Goal: Use online tool/utility: Utilize a website feature to perform a specific function

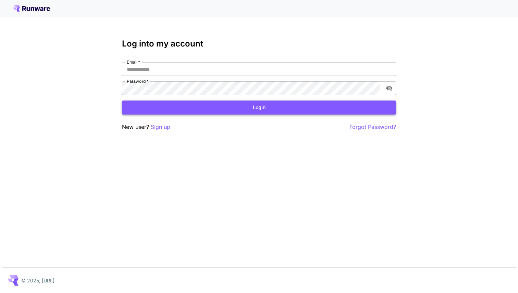
type input "**********"
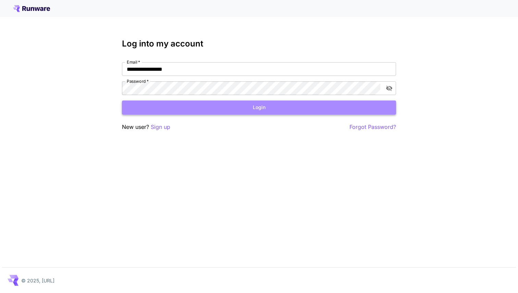
click at [178, 108] on button "Login" at bounding box center [259, 108] width 274 height 14
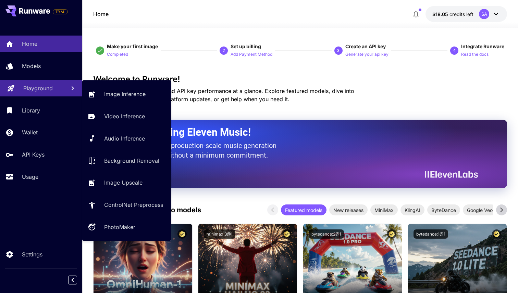
click at [44, 84] on link "Playground" at bounding box center [41, 88] width 82 height 17
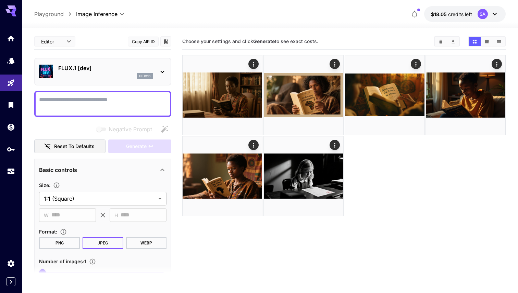
click at [174, 90] on main "**********" at bounding box center [269, 183] width 471 height 299
click at [214, 246] on section "Choose your settings and click Generate to see exact costs." at bounding box center [343, 180] width 323 height 293
click at [159, 64] on div "FLUX.1 [dev] flux1d" at bounding box center [102, 71] width 127 height 21
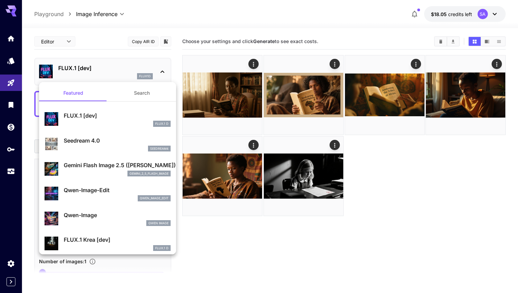
click at [373, 204] on div at bounding box center [259, 146] width 518 height 293
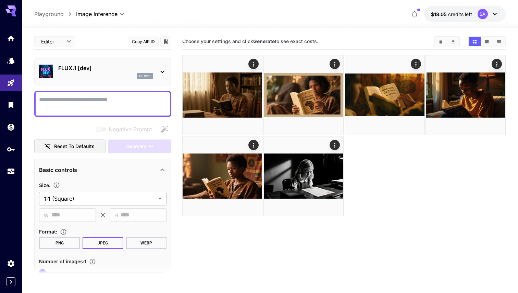
click at [415, 172] on div at bounding box center [343, 135] width 323 height 161
click at [382, 146] on div at bounding box center [343, 135] width 323 height 161
click at [307, 38] on span "Choose your settings and click Generate to see exact costs." at bounding box center [250, 41] width 136 height 6
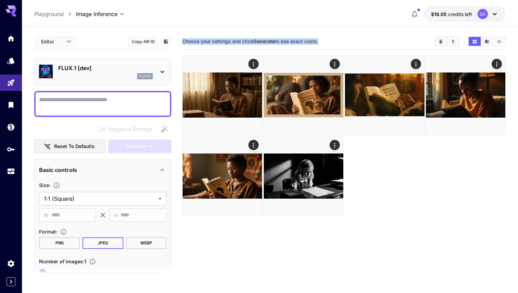
click at [318, 34] on div "Choose your settings and click Generate to see exact costs." at bounding box center [343, 42] width 323 height 16
click at [116, 74] on div "flux1d" at bounding box center [105, 76] width 94 height 6
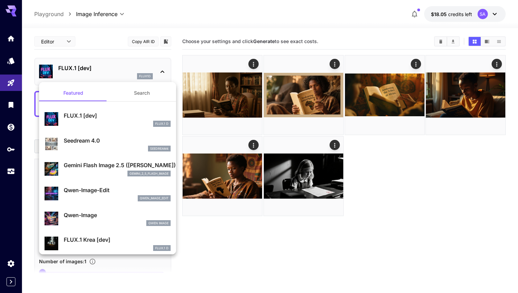
click at [64, 44] on div at bounding box center [259, 146] width 518 height 293
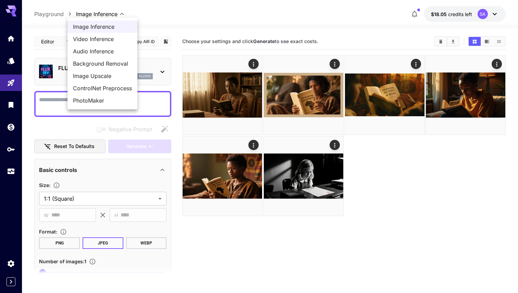
click at [112, 14] on body "**********" at bounding box center [259, 173] width 518 height 347
click at [109, 40] on span "Video Inference" at bounding box center [102, 39] width 59 height 8
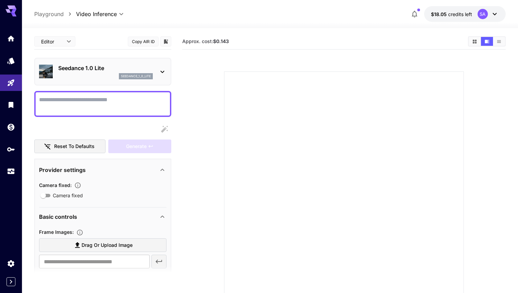
click at [102, 82] on div "Seedance 1.0 Lite seedance_1_0_lite" at bounding box center [102, 72] width 137 height 28
click at [111, 66] on p "Seedance 1.0 Lite" at bounding box center [105, 68] width 94 height 8
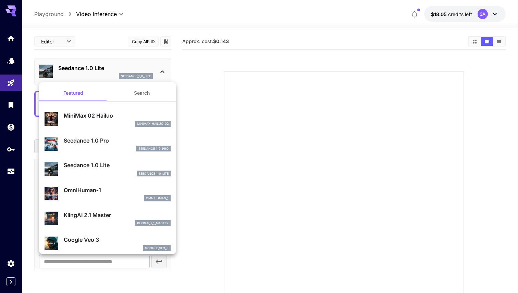
click at [252, 226] on div at bounding box center [259, 146] width 518 height 293
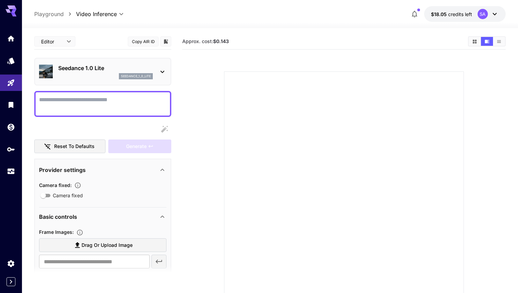
click at [98, 60] on div "Seedance 1.0 Lite seedance_1_0_lite" at bounding box center [102, 72] width 137 height 28
click at [92, 74] on div "seedance_1_0_lite" at bounding box center [105, 76] width 94 height 6
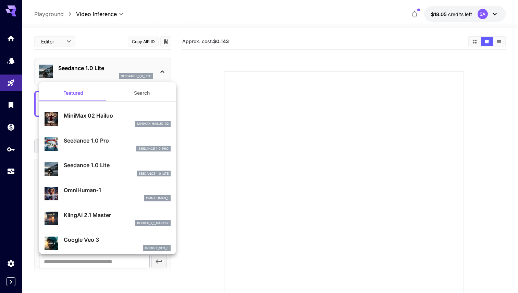
click at [200, 90] on div at bounding box center [259, 146] width 518 height 293
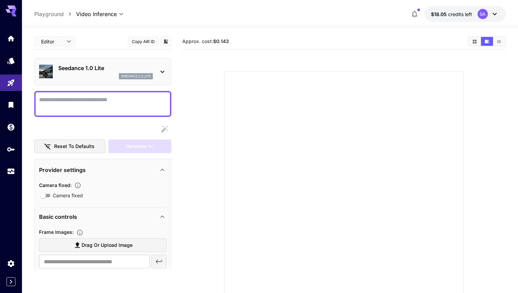
click at [95, 65] on p "Seedance 1.0 Lite" at bounding box center [105, 68] width 94 height 8
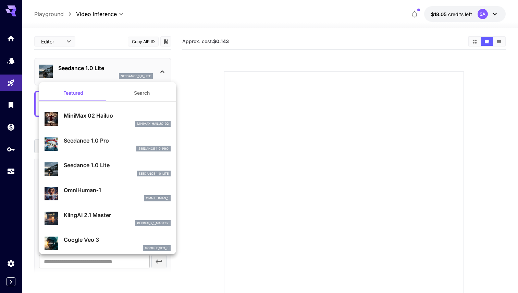
click at [90, 30] on div at bounding box center [259, 146] width 518 height 293
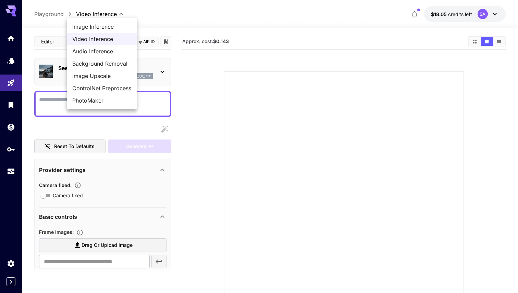
click at [83, 12] on body "**********" at bounding box center [259, 173] width 518 height 347
click at [88, 26] on span "Image Inference" at bounding box center [101, 27] width 59 height 8
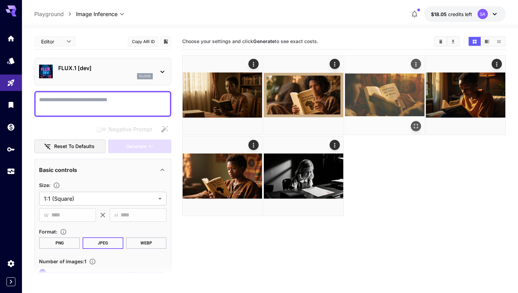
click at [399, 106] on img at bounding box center [384, 94] width 79 height 79
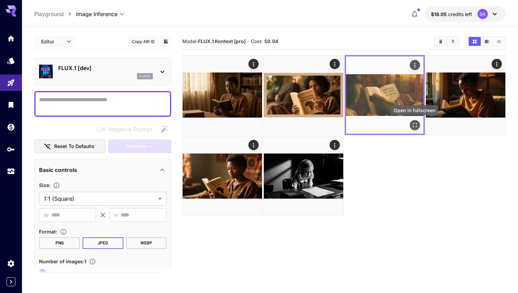
click at [414, 123] on icon "Open in fullscreen" at bounding box center [414, 125] width 7 height 7
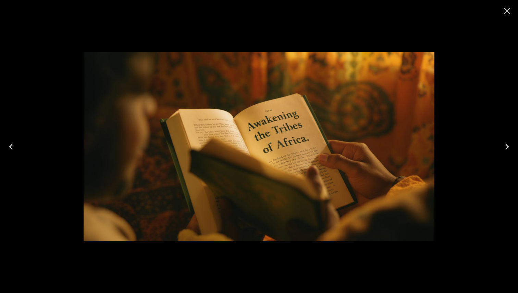
click at [508, 14] on icon "Close" at bounding box center [506, 10] width 11 height 11
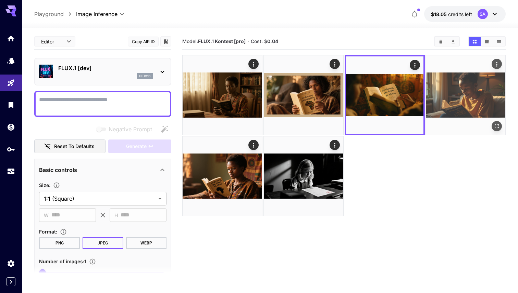
click at [499, 123] on icon "Open in fullscreen" at bounding box center [496, 126] width 7 height 7
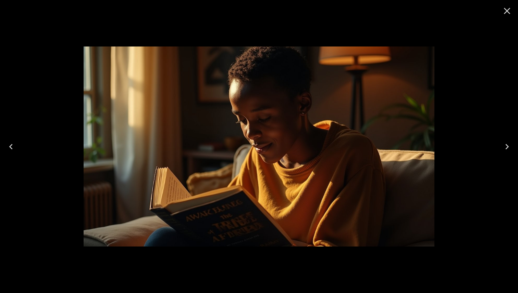
click at [511, 12] on icon "Close" at bounding box center [506, 10] width 11 height 11
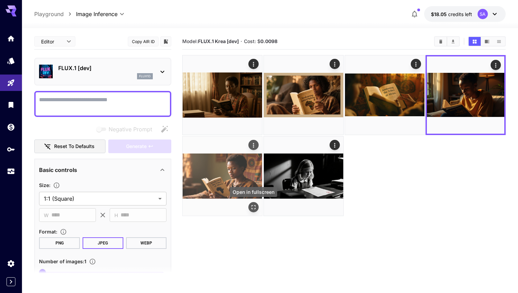
click at [254, 208] on icon "Open in fullscreen" at bounding box center [253, 207] width 7 height 7
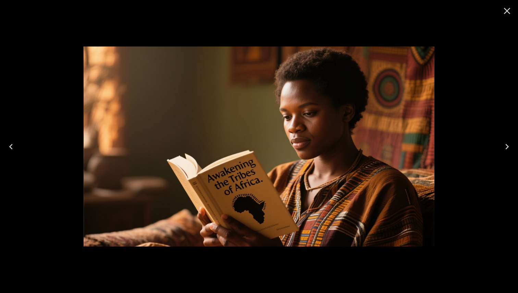
click at [507, 12] on icon "Close" at bounding box center [507, 11] width 7 height 7
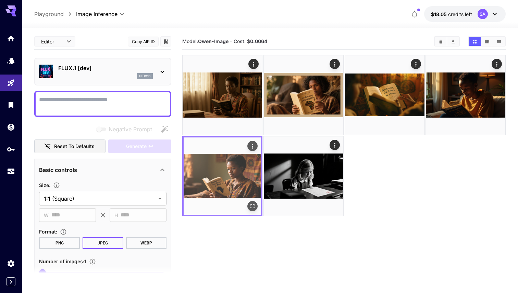
click at [250, 147] on icon "Actions" at bounding box center [252, 146] width 7 height 7
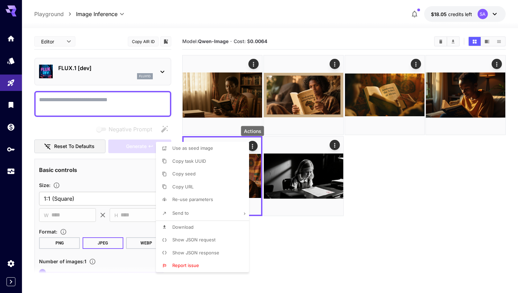
click at [255, 174] on div at bounding box center [259, 146] width 518 height 293
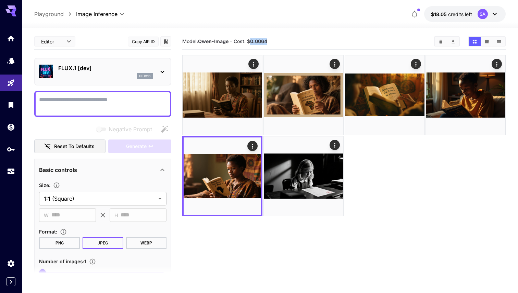
drag, startPoint x: 250, startPoint y: 41, endPoint x: 277, endPoint y: 39, distance: 27.1
click at [277, 39] on section "Model: Qwen-Image · Cost: $ 0.0064" at bounding box center [305, 41] width 246 height 8
copy b "0.0064"
click at [294, 246] on section "Model: Qwen-Image · Cost: $ 0.0064" at bounding box center [343, 180] width 323 height 293
click at [132, 72] on div "FLUX.1 [dev] flux1d" at bounding box center [105, 71] width 94 height 15
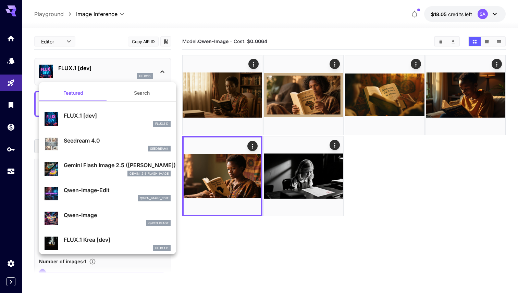
click at [96, 9] on div at bounding box center [259, 146] width 518 height 293
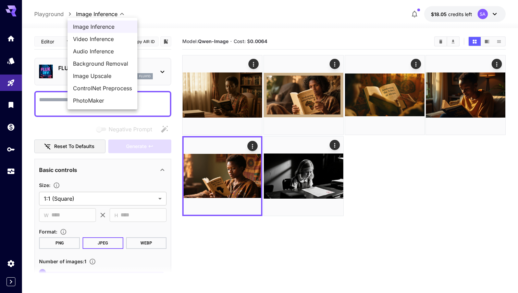
click at [96, 12] on body "**********" at bounding box center [259, 173] width 518 height 347
click at [96, 12] on div at bounding box center [259, 146] width 518 height 293
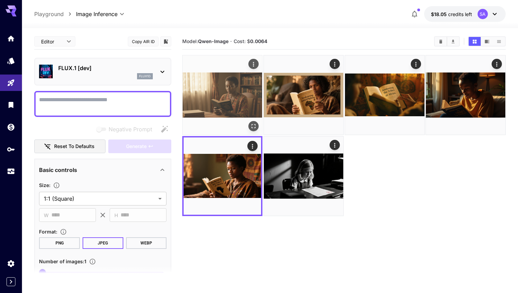
click at [212, 89] on img at bounding box center [221, 94] width 79 height 79
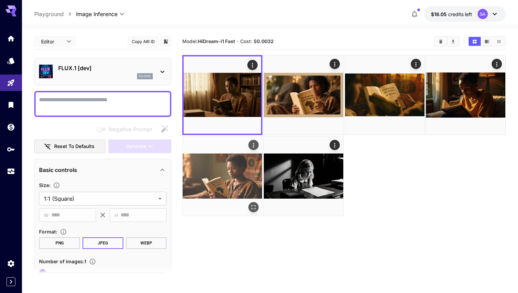
click at [225, 177] on img at bounding box center [221, 176] width 79 height 79
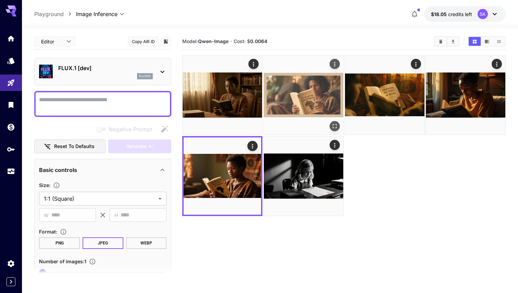
click at [281, 115] on img at bounding box center [303, 94] width 79 height 79
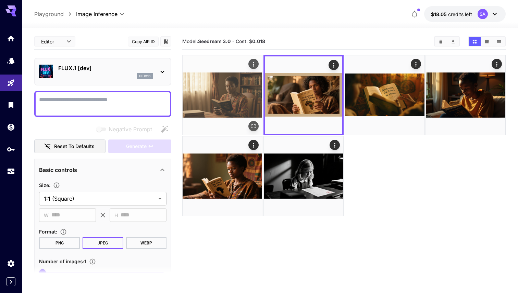
click at [236, 106] on img at bounding box center [221, 94] width 79 height 79
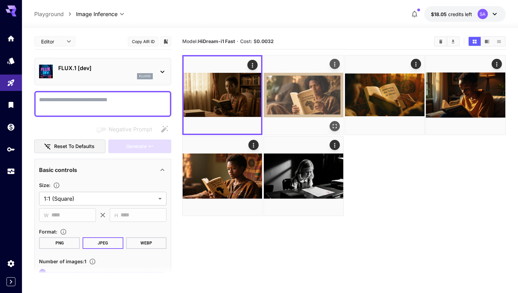
click at [315, 92] on img at bounding box center [303, 94] width 79 height 79
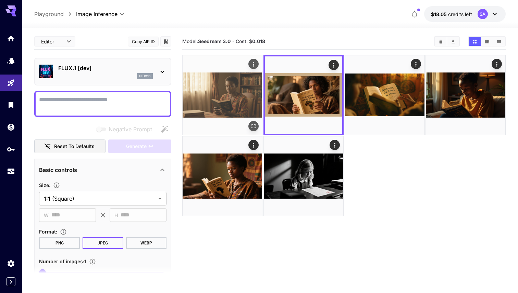
click at [226, 109] on img at bounding box center [221, 94] width 79 height 79
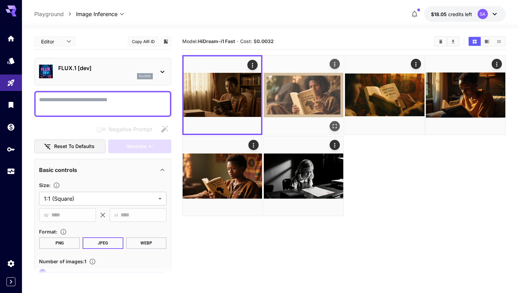
click at [300, 99] on img at bounding box center [303, 94] width 79 height 79
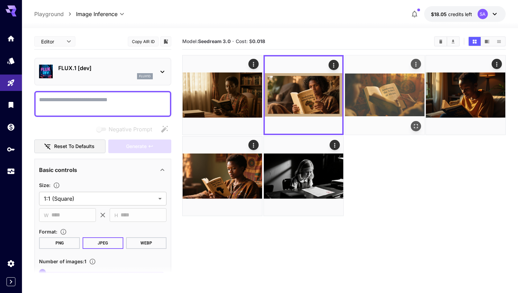
click at [375, 99] on img at bounding box center [384, 94] width 79 height 79
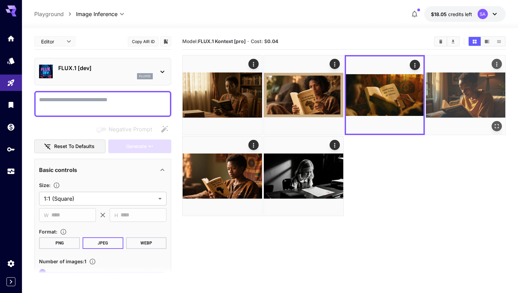
click at [446, 89] on img at bounding box center [465, 94] width 79 height 79
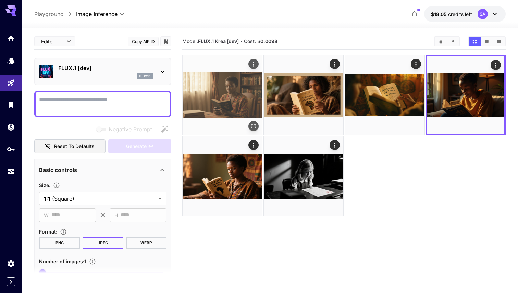
click at [233, 95] on img at bounding box center [221, 94] width 79 height 79
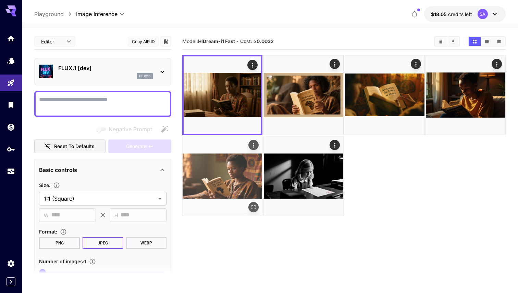
click at [233, 180] on img at bounding box center [221, 176] width 79 height 79
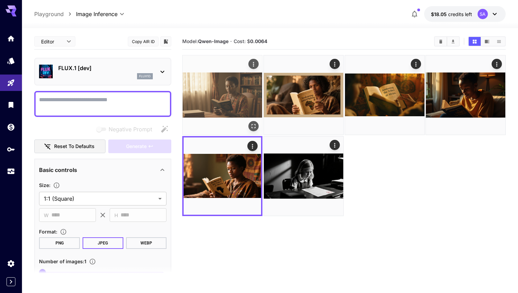
click at [223, 105] on img at bounding box center [221, 94] width 79 height 79
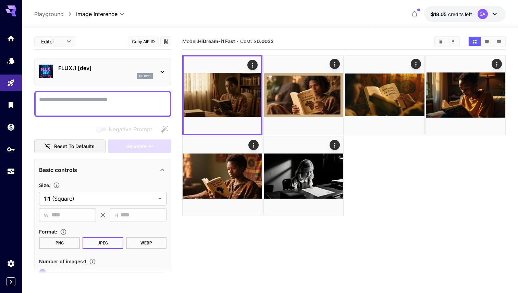
click at [264, 261] on section "Model: HiDream-i1 Fast · Cost: $ 0.0032" at bounding box center [343, 180] width 323 height 293
click at [105, 11] on body "**********" at bounding box center [259, 173] width 518 height 347
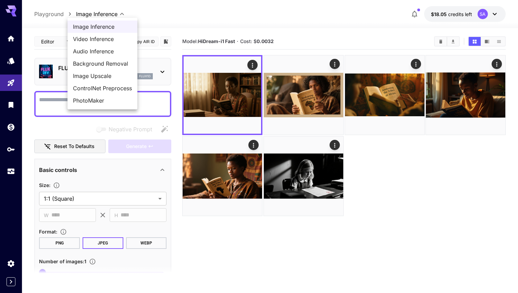
click at [94, 36] on span "Video Inference" at bounding box center [102, 39] width 59 height 8
type input "**********"
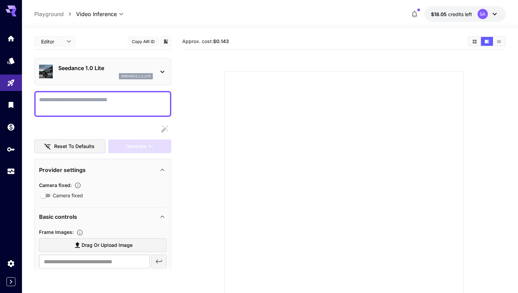
click at [116, 74] on div "seedance_1_0_lite" at bounding box center [105, 76] width 94 height 6
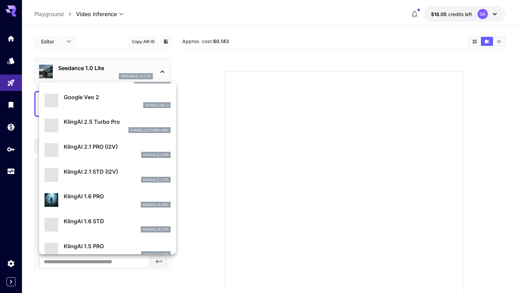
scroll to position [300, 0]
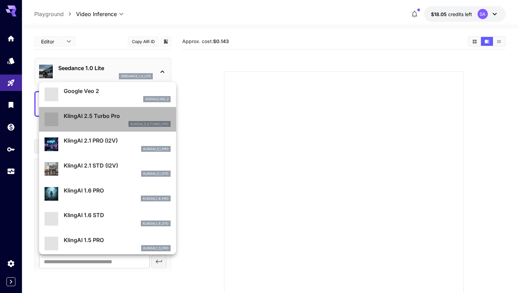
click at [108, 121] on div "klingai_2_5_turbo_pro" at bounding box center [117, 124] width 107 height 6
type input "**********"
type input "****"
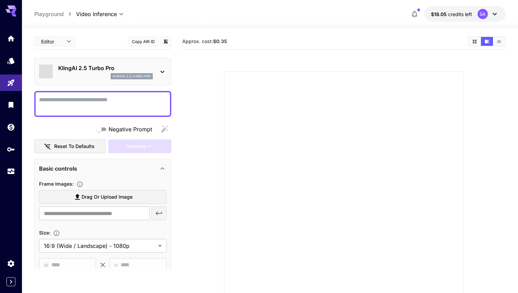
click at [119, 69] on p "KlingAI 2.5 Turbo Pro" at bounding box center [105, 68] width 94 height 8
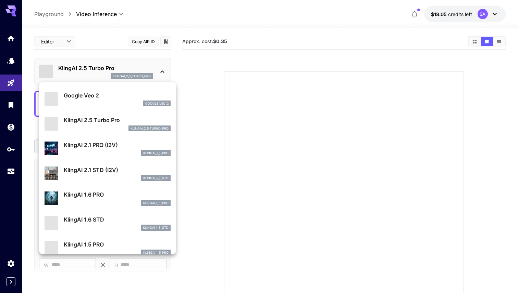
scroll to position [297, 0]
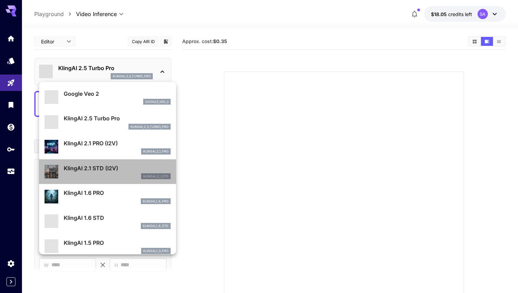
click at [116, 172] on p "KlingAI 2.1 STD (I2V)" at bounding box center [117, 168] width 107 height 8
type input "**********"
type input "****"
type input "***"
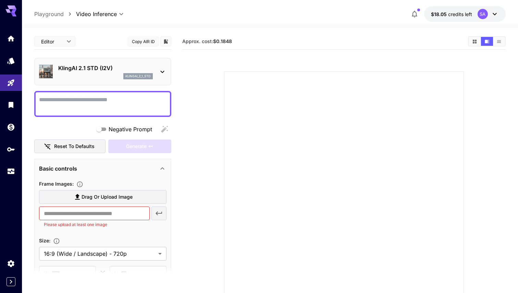
click at [140, 72] on p "KlingAI 2.1 STD (I2V)" at bounding box center [105, 68] width 94 height 8
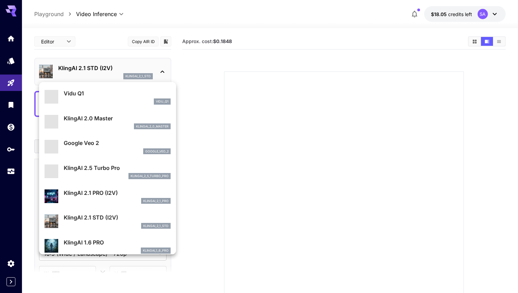
scroll to position [245, 0]
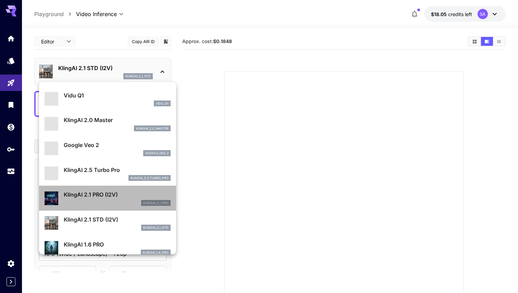
click at [117, 191] on p "KlingAI 2.1 PRO (I2V)" at bounding box center [117, 195] width 107 height 8
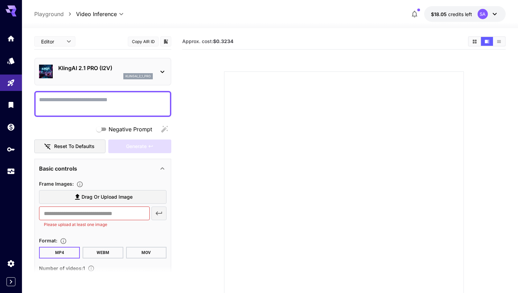
click at [111, 77] on div "klingai_2_1_pro" at bounding box center [105, 76] width 94 height 6
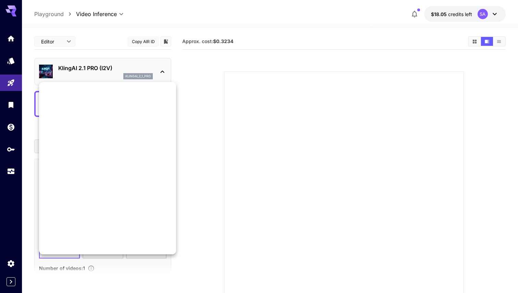
scroll to position [0, 0]
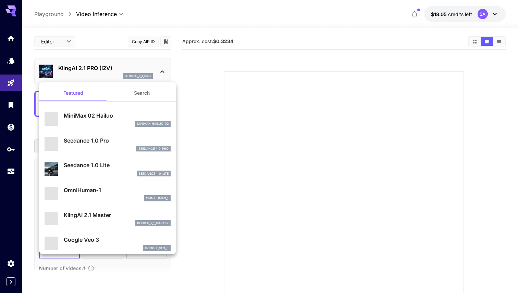
click at [123, 125] on div "minimax_hailuo_02" at bounding box center [117, 124] width 107 height 6
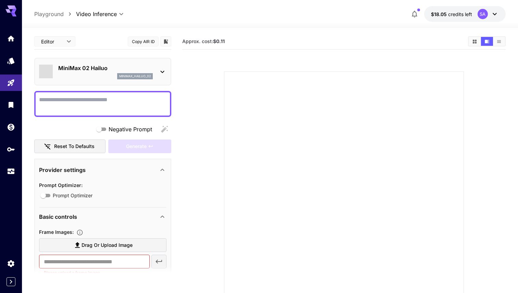
click at [131, 83] on div "MiniMax 02 Hailuo minimax_hailuo_02" at bounding box center [102, 72] width 137 height 28
click at [127, 72] on p "MiniMax 02 Hailuo" at bounding box center [105, 68] width 94 height 8
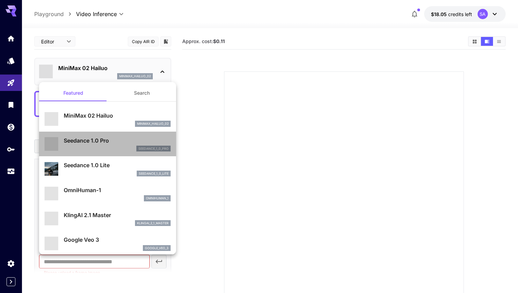
click at [121, 149] on div "seedance_1_0_pro" at bounding box center [117, 149] width 107 height 6
type input "*"
type input "**********"
type input "***"
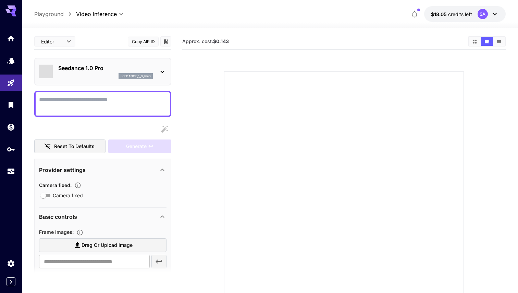
click at [126, 88] on div "**********" at bounding box center [102, 277] width 137 height 487
click at [126, 73] on div "Seedance 1.0 Pro seedance_1_0_pro" at bounding box center [105, 71] width 94 height 15
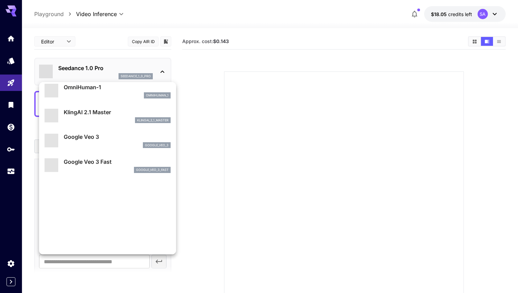
scroll to position [182, 0]
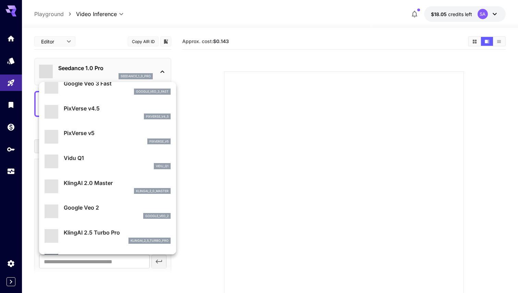
click at [121, 100] on li "PixVerse v4.5 pixverse_v4_5" at bounding box center [107, 112] width 137 height 25
type input "**********"
type input "****"
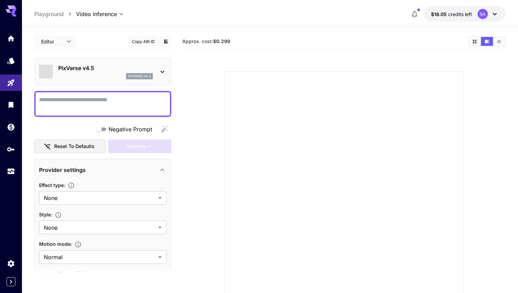
click at [186, 118] on section at bounding box center [343, 183] width 323 height 256
click at [204, 114] on section at bounding box center [343, 183] width 311 height 256
click at [257, 123] on div at bounding box center [344, 192] width 240 height 240
click at [59, 38] on body "**********" at bounding box center [259, 173] width 518 height 347
click at [88, 28] on div at bounding box center [259, 146] width 518 height 293
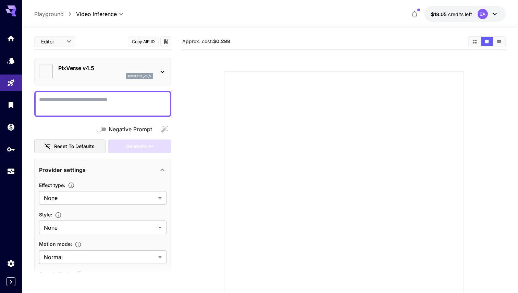
click at [92, 66] on p "PixVerse v4.5" at bounding box center [105, 68] width 94 height 8
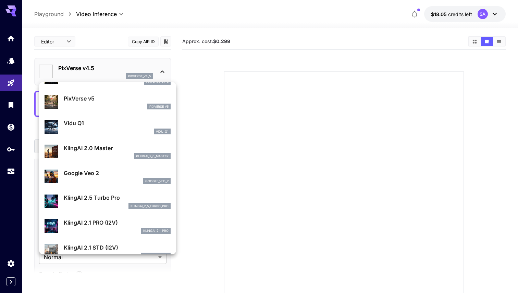
scroll to position [218, 0]
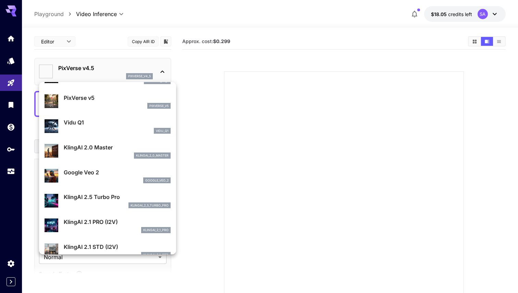
click at [97, 175] on p "Google Veo 2" at bounding box center [117, 172] width 107 height 8
type input "**********"
type input "****"
type input "***"
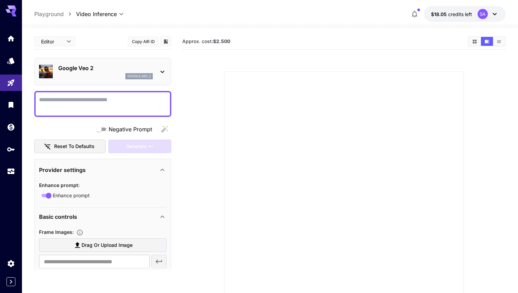
click at [89, 68] on p "Google Veo 2" at bounding box center [105, 68] width 94 height 8
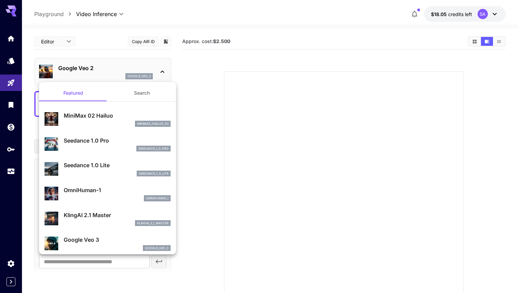
click at [139, 97] on button "Search" at bounding box center [141, 93] width 68 height 16
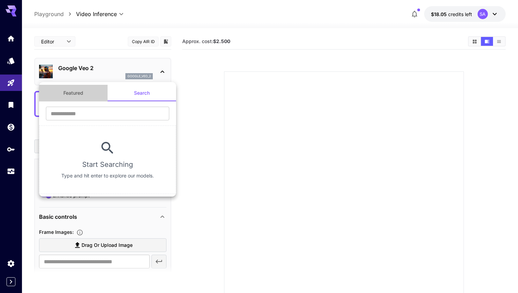
click at [82, 93] on button "Featured" at bounding box center [73, 93] width 68 height 16
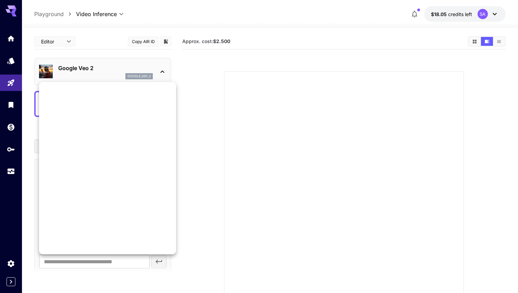
scroll to position [0, 0]
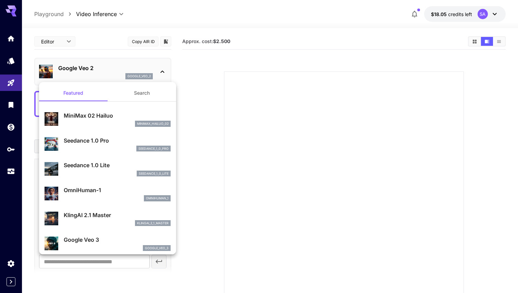
click at [224, 150] on div at bounding box center [259, 146] width 518 height 293
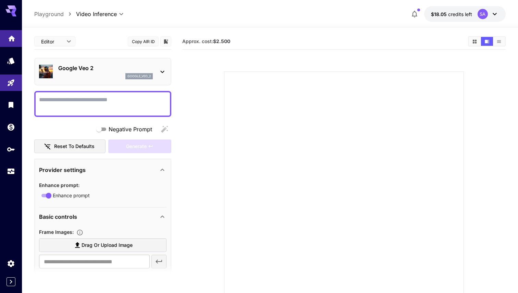
click at [17, 37] on link at bounding box center [11, 38] width 22 height 17
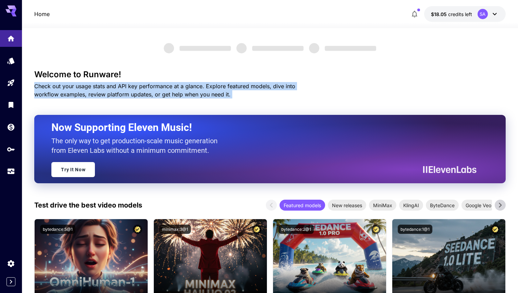
drag, startPoint x: 61, startPoint y: 81, endPoint x: 78, endPoint y: 101, distance: 26.5
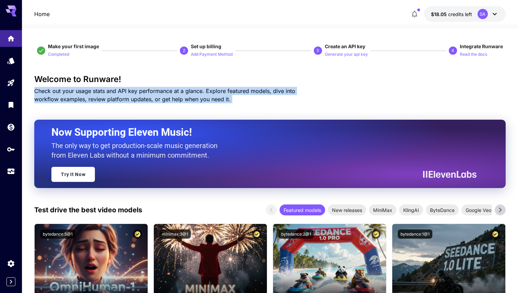
click at [78, 101] on span "Check out your usage stats and API key performance at a glance. Explore feature…" at bounding box center [164, 95] width 261 height 15
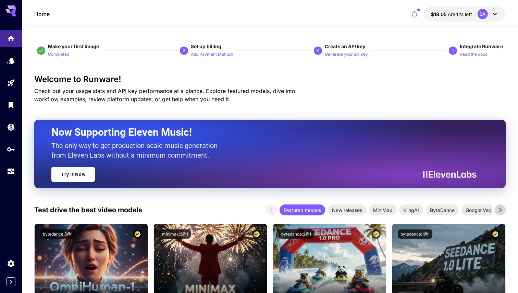
click at [79, 95] on p "Check out your usage stats and API key performance at a glance. Explore feature…" at bounding box center [176, 95] width 285 height 16
drag, startPoint x: 266, startPoint y: 64, endPoint x: 251, endPoint y: 32, distance: 36.1
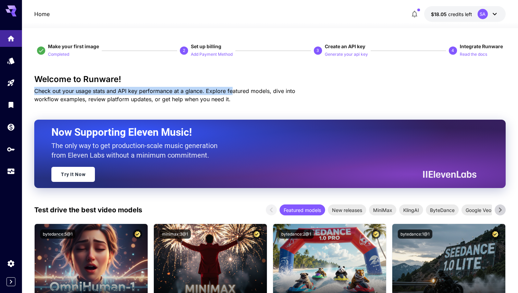
drag, startPoint x: 232, startPoint y: 92, endPoint x: 228, endPoint y: 82, distance: 10.8
click at [228, 82] on div "Welcome to Runware! Check out your usage stats and API key performance at a gla…" at bounding box center [269, 89] width 471 height 29
click at [228, 82] on h3 "Welcome to Runware!" at bounding box center [269, 80] width 471 height 10
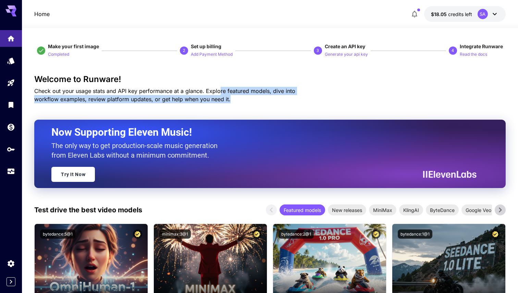
drag, startPoint x: 220, startPoint y: 87, endPoint x: 223, endPoint y: 98, distance: 11.3
click at [223, 98] on p "Check out your usage stats and API key performance at a glance. Explore feature…" at bounding box center [176, 95] width 285 height 16
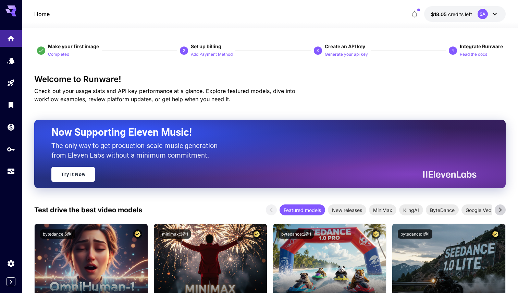
scroll to position [5, 0]
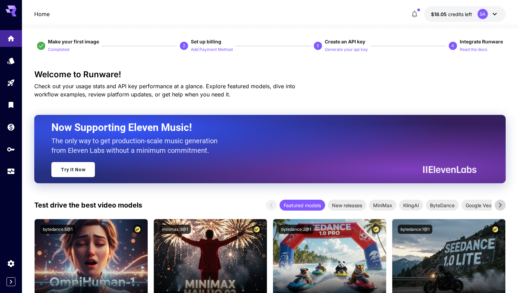
click at [219, 9] on div "Home $18.05 credits left SA" at bounding box center [269, 14] width 471 height 16
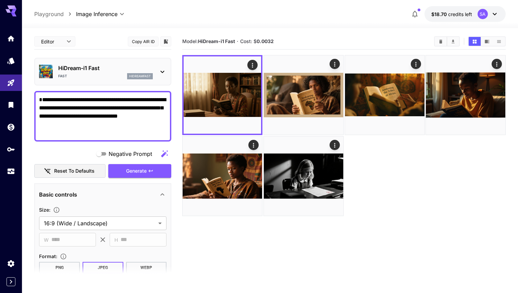
click at [92, 19] on div "**********" at bounding box center [269, 14] width 471 height 16
click at [92, 17] on body "**********" at bounding box center [259, 173] width 518 height 347
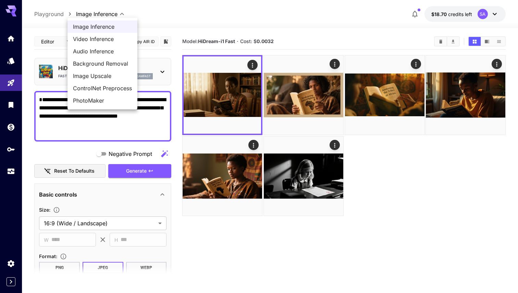
click at [168, 15] on div at bounding box center [259, 146] width 518 height 293
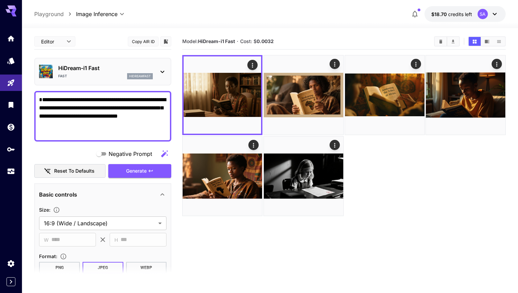
click at [146, 68] on p "HiDream-i1 Fast" at bounding box center [105, 68] width 94 height 8
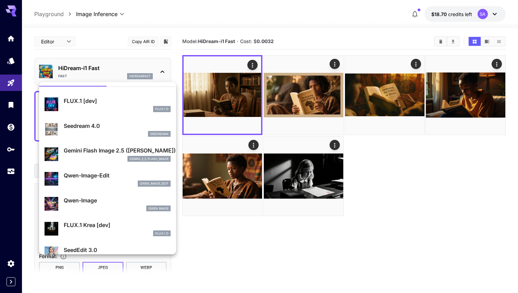
scroll to position [27, 0]
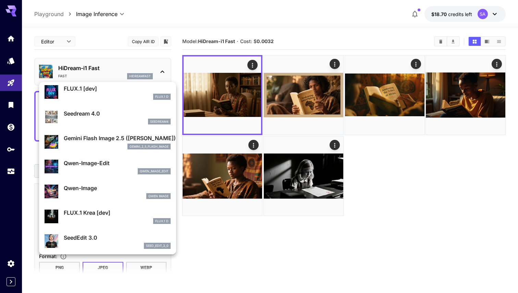
click at [316, 200] on div at bounding box center [259, 146] width 518 height 293
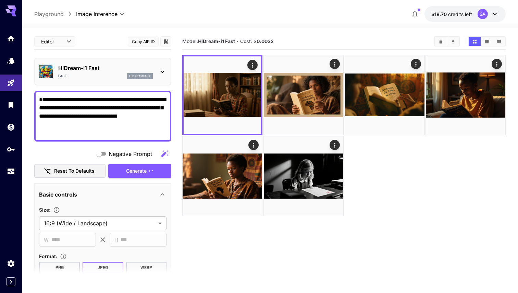
click at [99, 58] on div "HiDream-i1 Fast Fast hidreamfast" at bounding box center [102, 72] width 137 height 28
click at [99, 74] on div "Fast hidreamfast" at bounding box center [105, 76] width 94 height 6
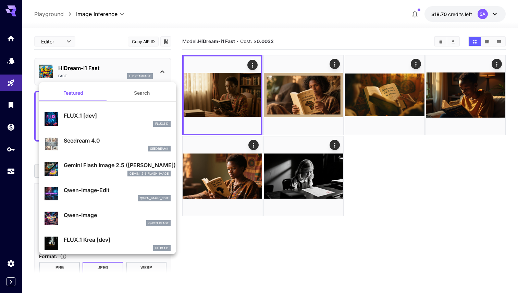
scroll to position [17, 0]
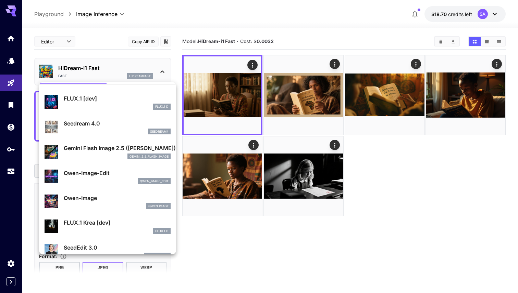
click at [254, 243] on div at bounding box center [259, 146] width 518 height 293
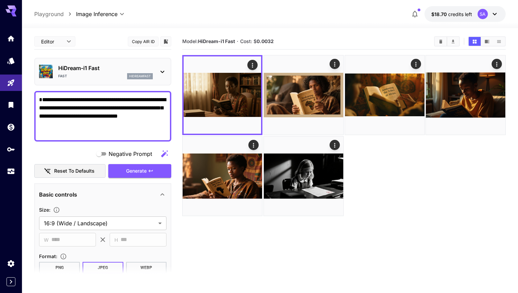
click at [330, 20] on div at bounding box center [270, 24] width 496 height 8
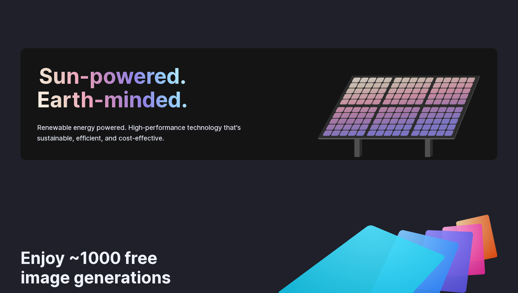
scroll to position [2595, 0]
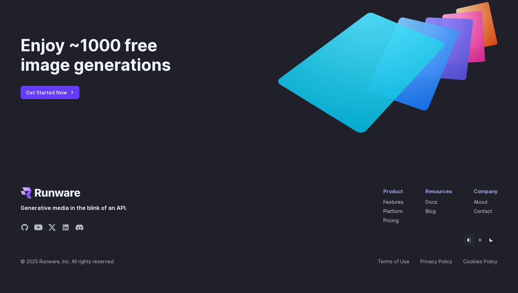
click at [397, 222] on link "Pricing" at bounding box center [390, 221] width 15 height 6
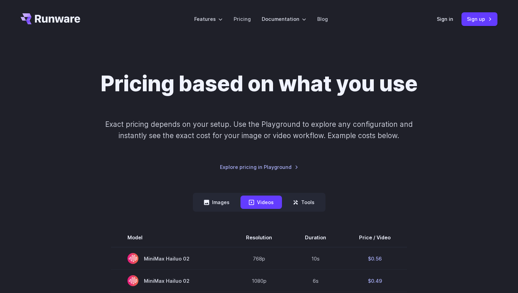
click at [244, 31] on header "Features Tasks Image generation Video generation Sonic Inference Engine™ Models…" at bounding box center [258, 19] width 493 height 38
click at [245, 18] on link "Pricing" at bounding box center [241, 19] width 17 height 8
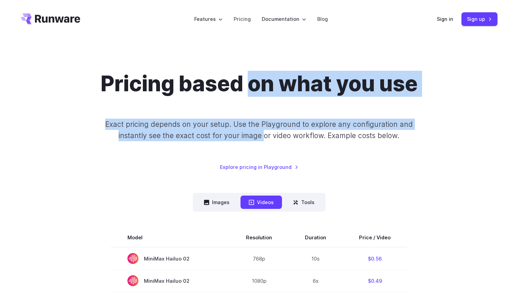
drag, startPoint x: 253, startPoint y: 91, endPoint x: 263, endPoint y: 132, distance: 41.9
click at [263, 132] on div "Pricing based on what you use Exact pricing depends on your setup. Use the Play…" at bounding box center [259, 121] width 477 height 100
click at [263, 132] on p "Exact pricing depends on your setup. Use the Playground to explore any configur…" at bounding box center [258, 130] width 333 height 23
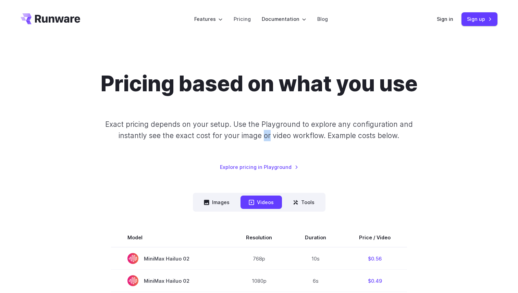
click at [263, 132] on p "Exact pricing depends on your setup. Use the Playground to explore any configur…" at bounding box center [258, 130] width 333 height 23
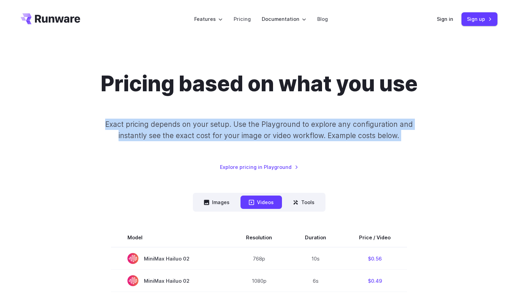
click at [263, 132] on p "Exact pricing depends on your setup. Use the Playground to explore any configur…" at bounding box center [258, 130] width 333 height 23
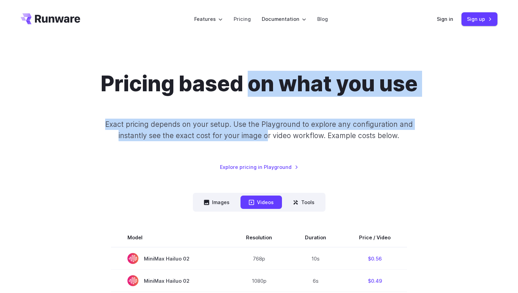
drag, startPoint x: 252, startPoint y: 89, endPoint x: 266, endPoint y: 130, distance: 43.2
click at [266, 130] on div "Pricing based on what you use Exact pricing depends on your setup. Use the Play…" at bounding box center [259, 121] width 477 height 100
click at [266, 130] on p "Exact pricing depends on your setup. Use the Playground to explore any configur…" at bounding box center [258, 130] width 333 height 23
